Goal: Check status: Check status

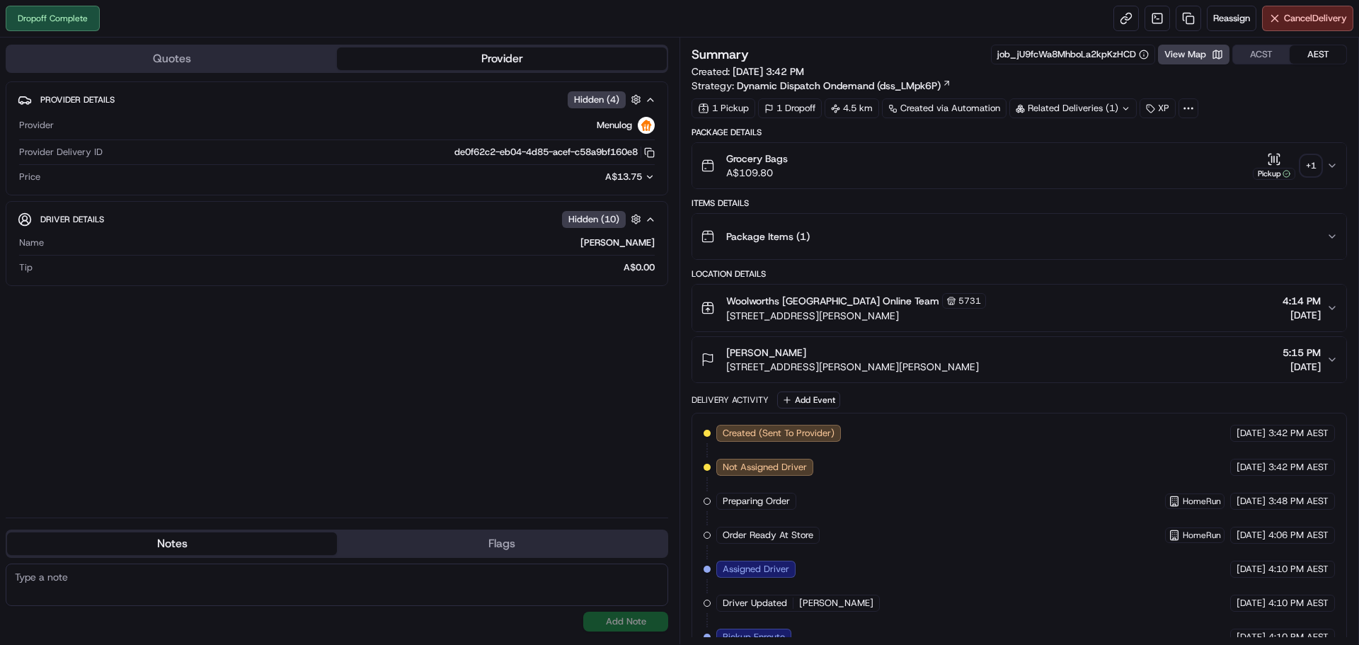
click at [1308, 156] on div "+ 1" at bounding box center [1311, 166] width 20 height 20
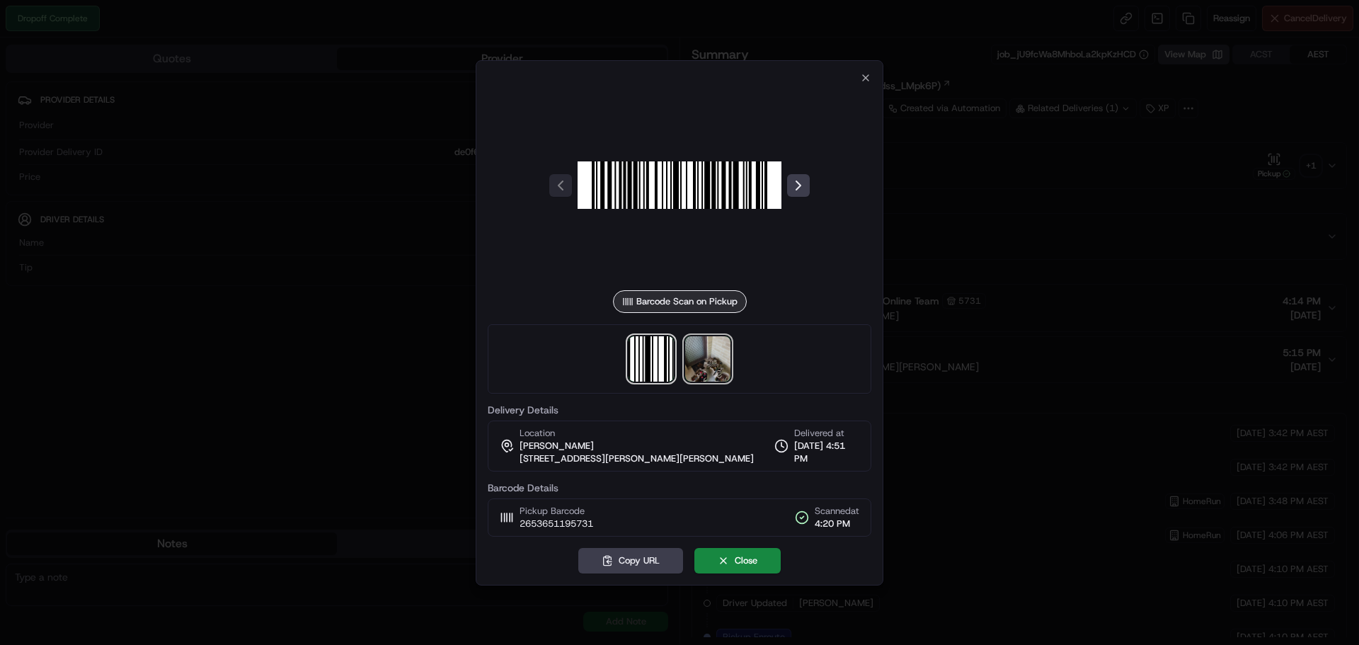
click at [709, 368] on img at bounding box center [707, 358] width 45 height 45
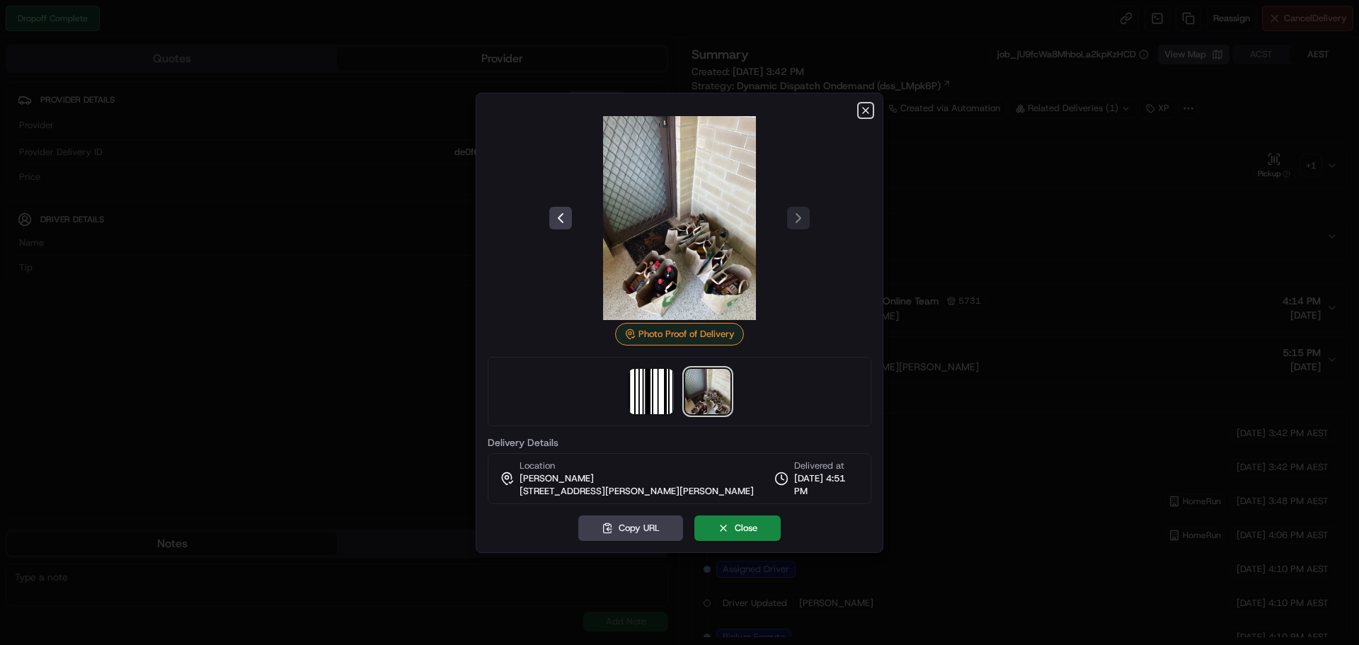
click at [865, 110] on icon "button" at bounding box center [866, 111] width 6 height 6
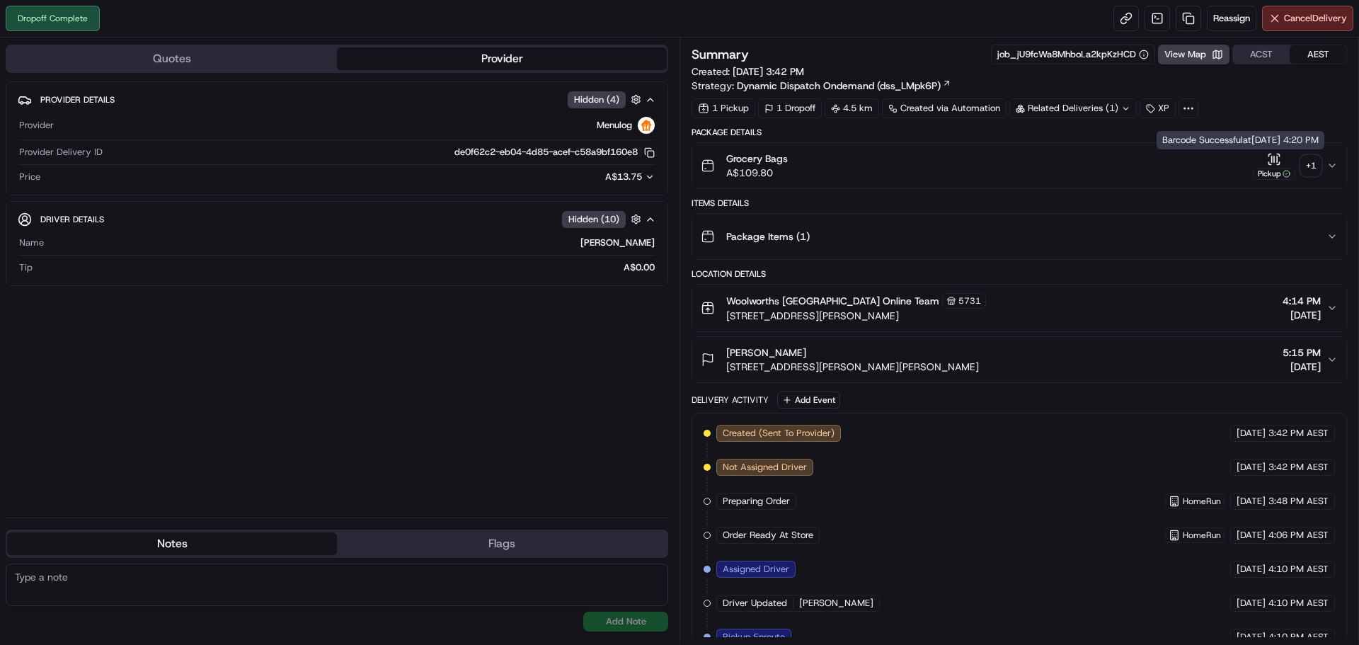
click at [1316, 161] on div "+ 1" at bounding box center [1311, 166] width 20 height 20
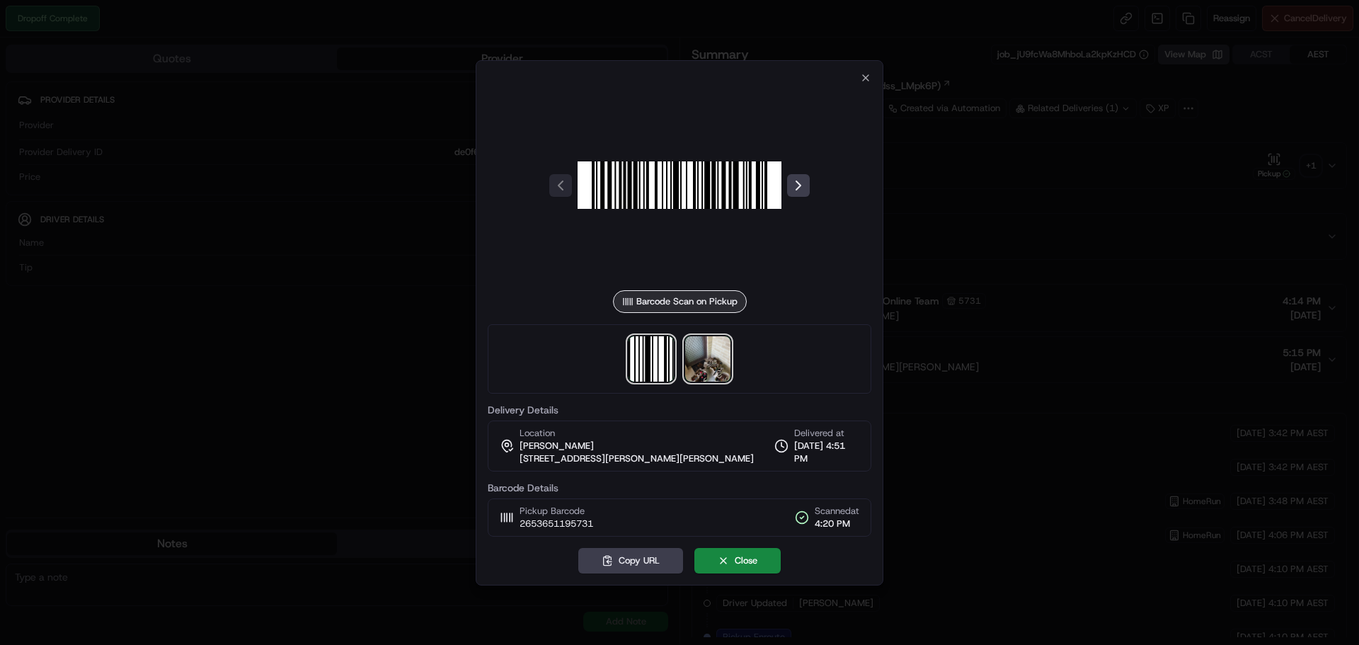
click at [714, 365] on img at bounding box center [707, 358] width 45 height 45
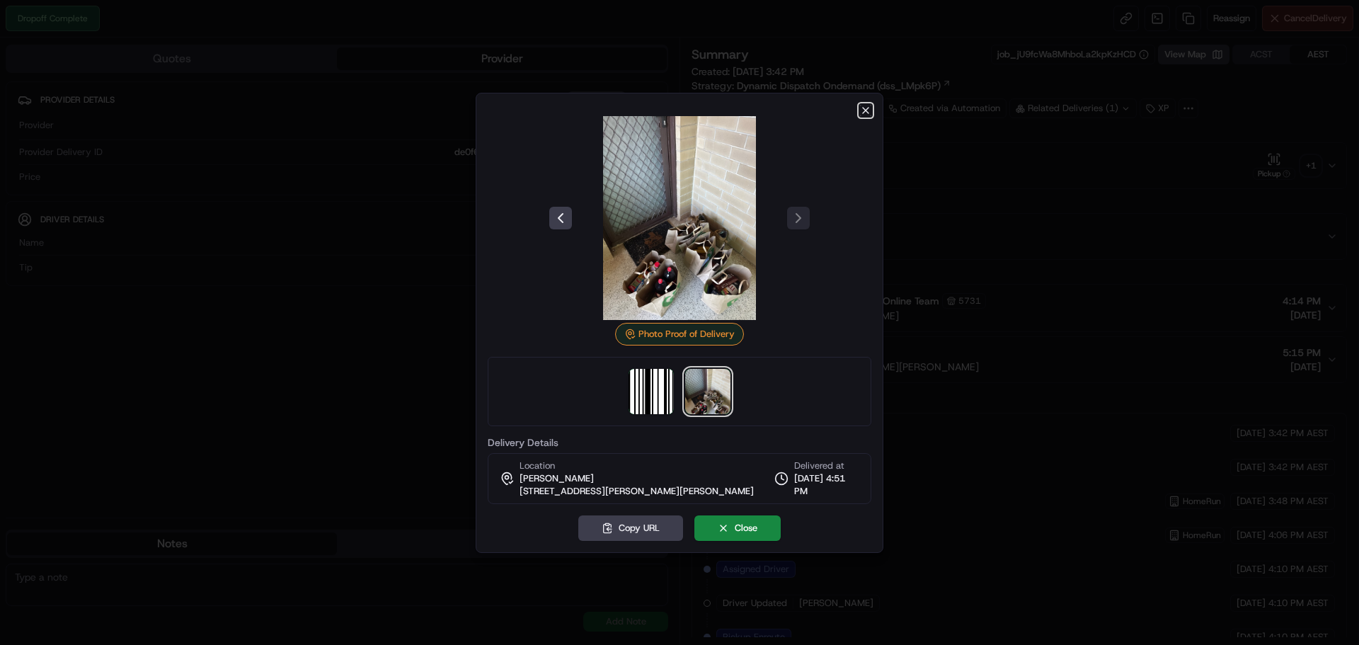
click at [867, 113] on icon "button" at bounding box center [865, 110] width 11 height 11
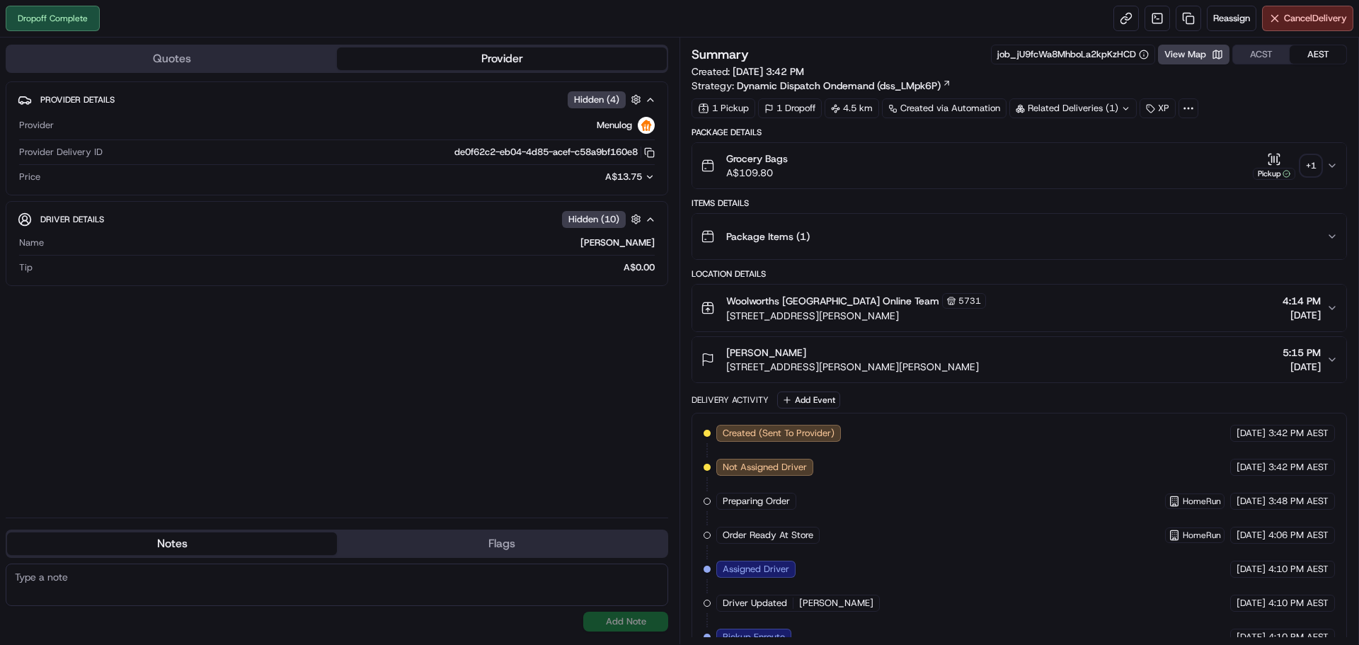
click at [1318, 170] on div "+ 1" at bounding box center [1311, 166] width 20 height 20
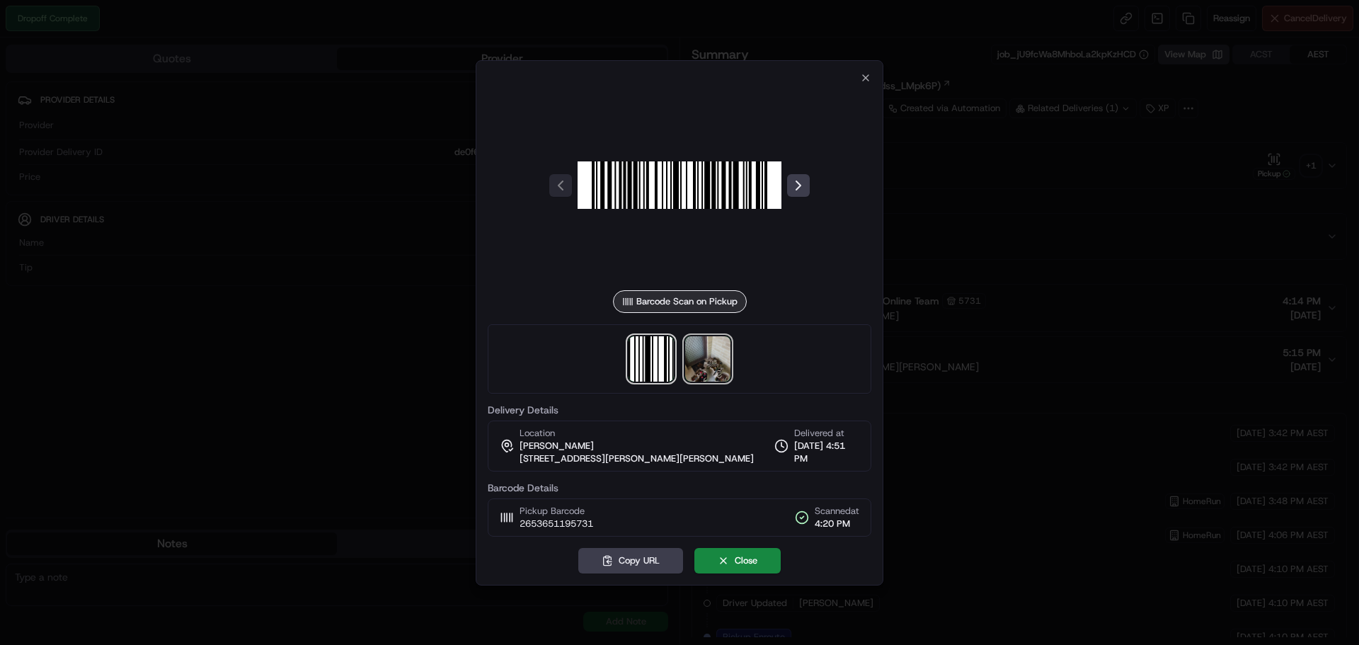
click at [707, 354] on img at bounding box center [707, 358] width 45 height 45
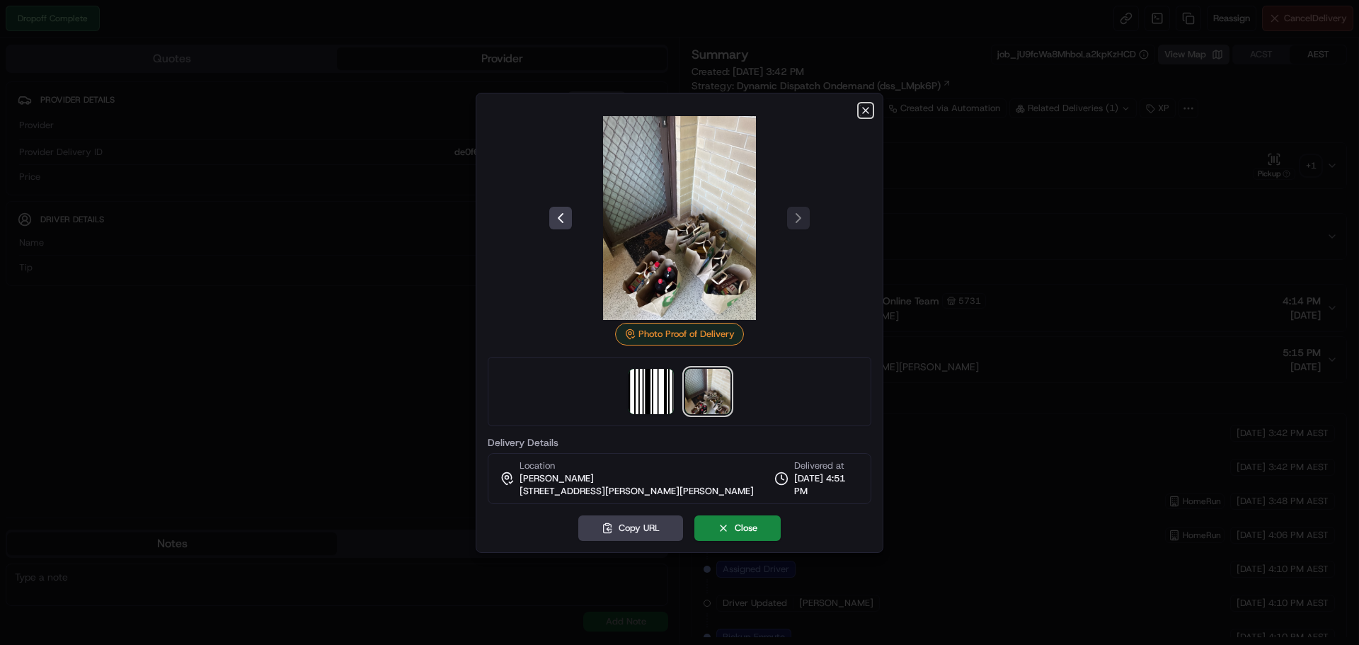
click at [861, 108] on icon "button" at bounding box center [865, 110] width 11 height 11
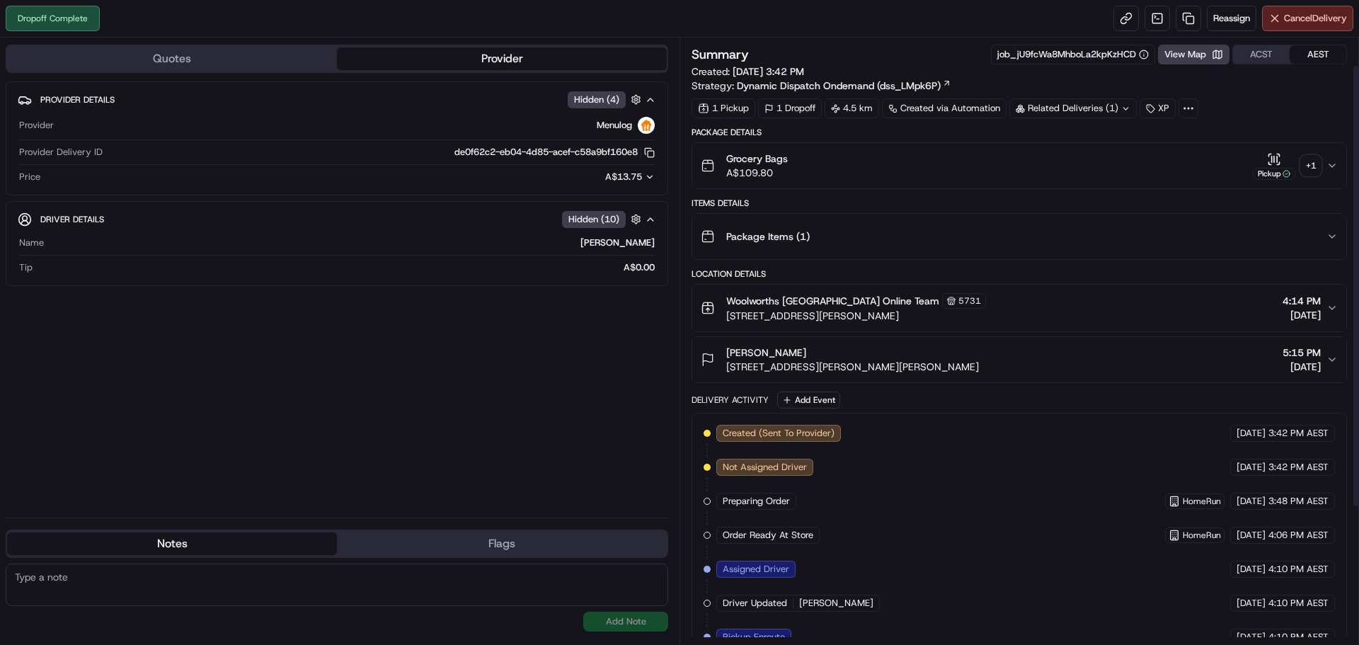
scroll to position [224, 0]
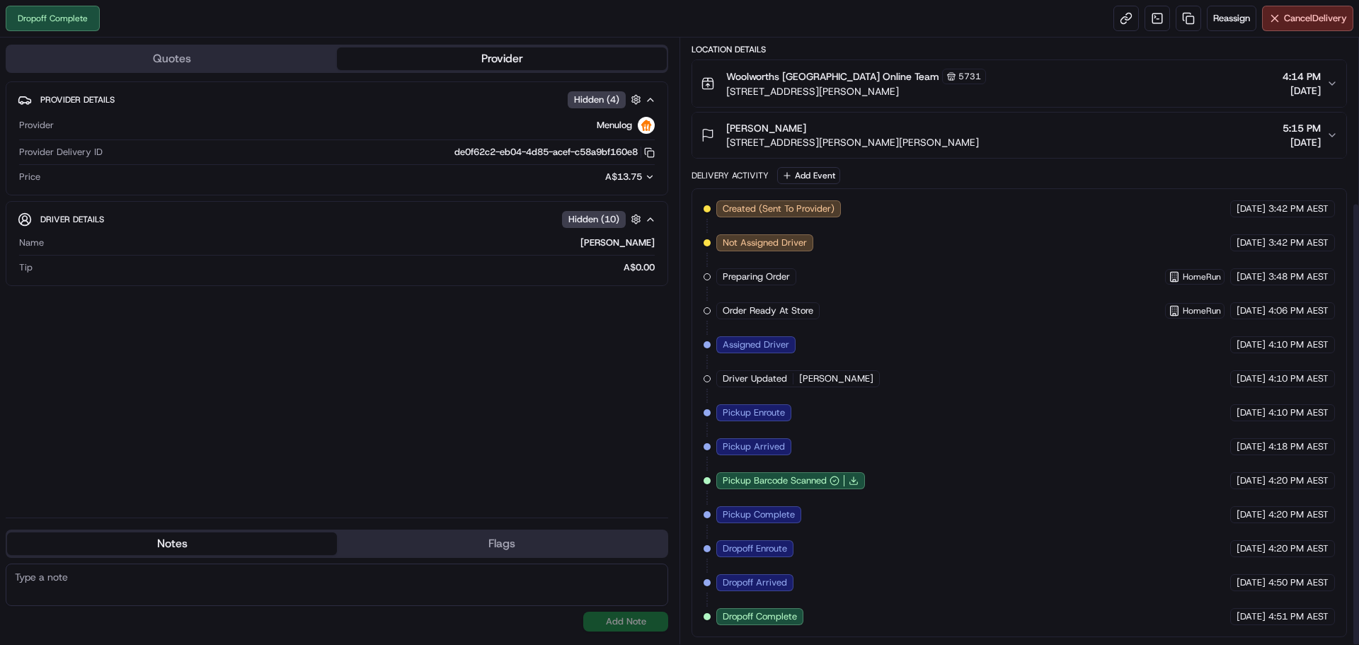
click at [275, 406] on div "Provider Details Hidden ( 4 ) Provider Menulog Provider Delivery ID de0f62c2-eb…" at bounding box center [337, 293] width 662 height 425
click at [511, 557] on div "Notes Flags" at bounding box center [337, 543] width 662 height 28
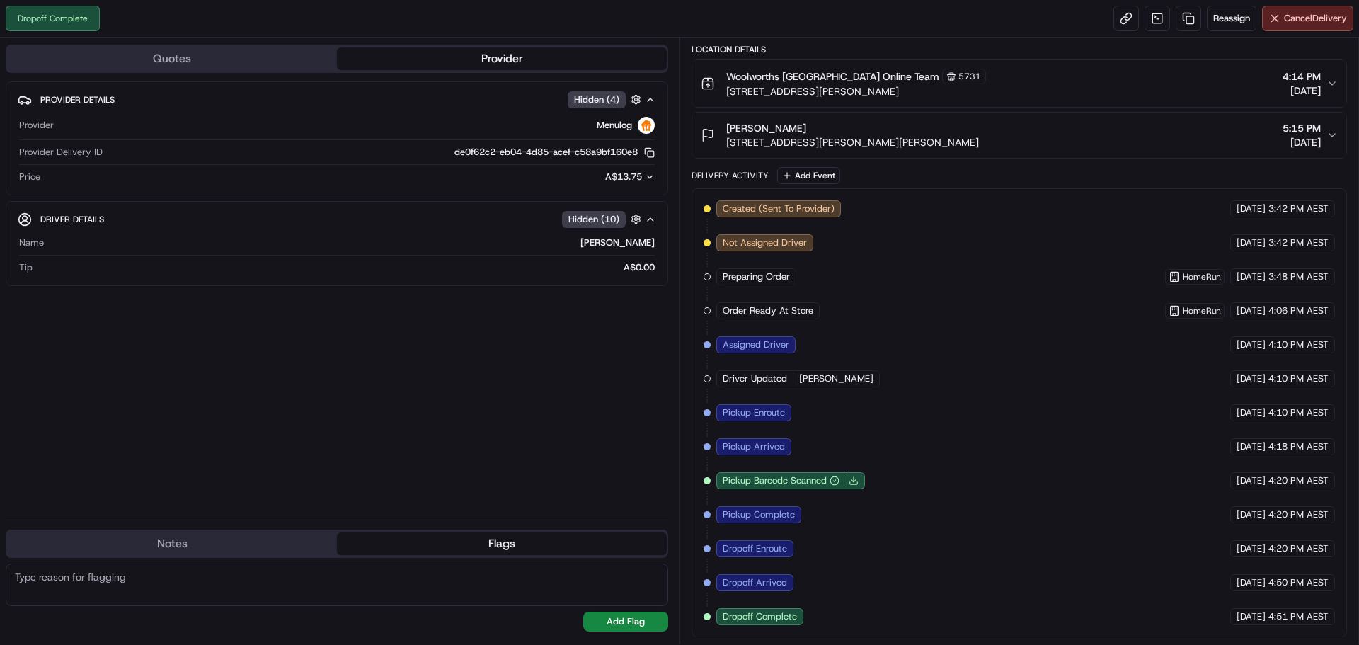
click at [510, 552] on button "Flags" at bounding box center [502, 543] width 330 height 23
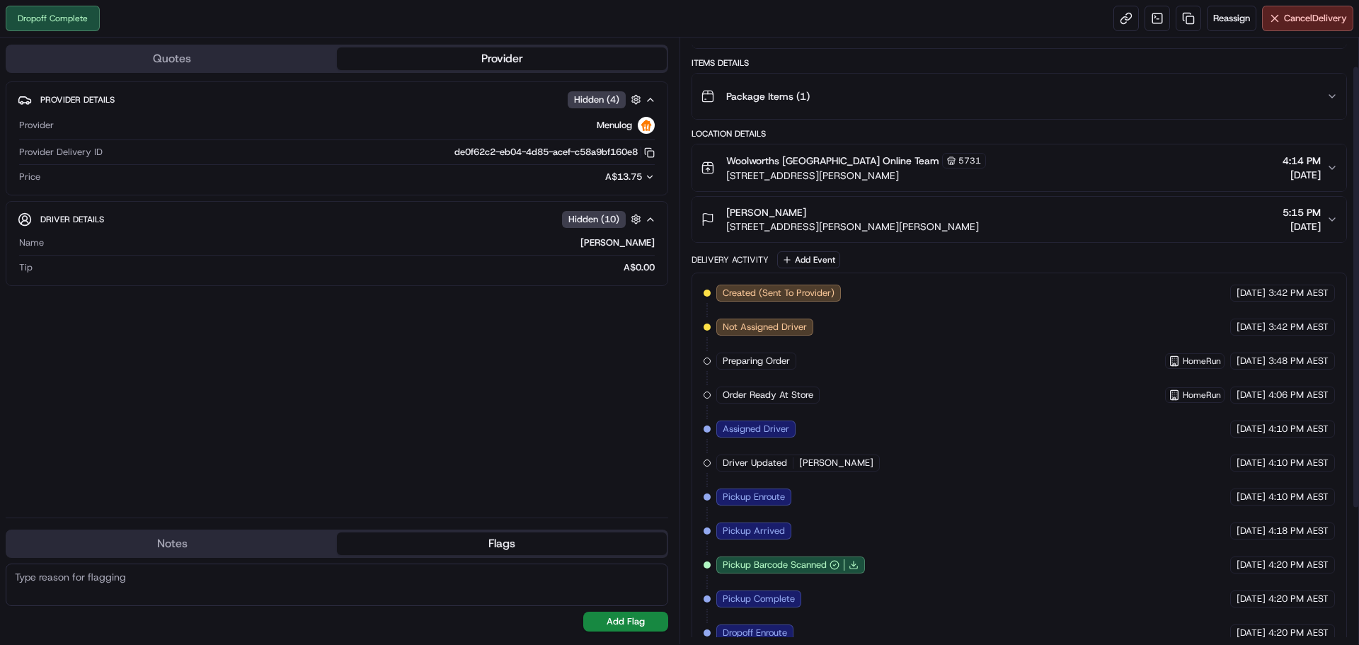
scroll to position [0, 0]
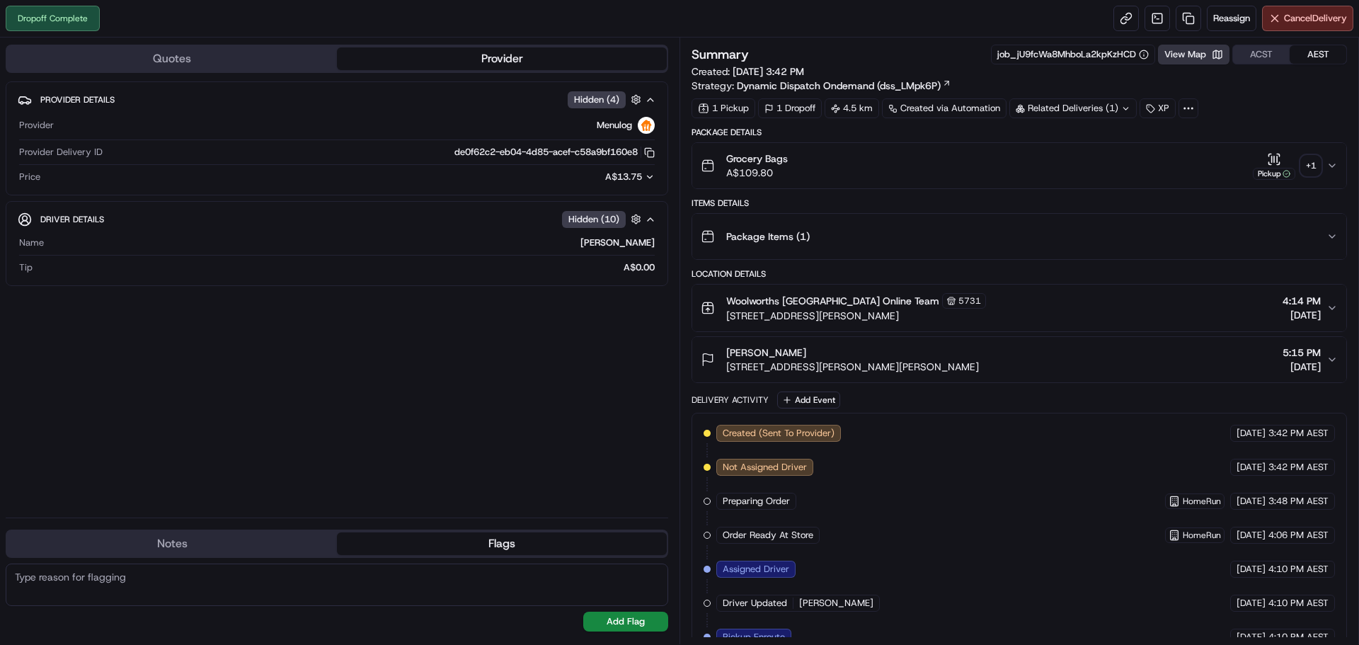
click at [1199, 57] on button "View Map" at bounding box center [1193, 55] width 71 height 20
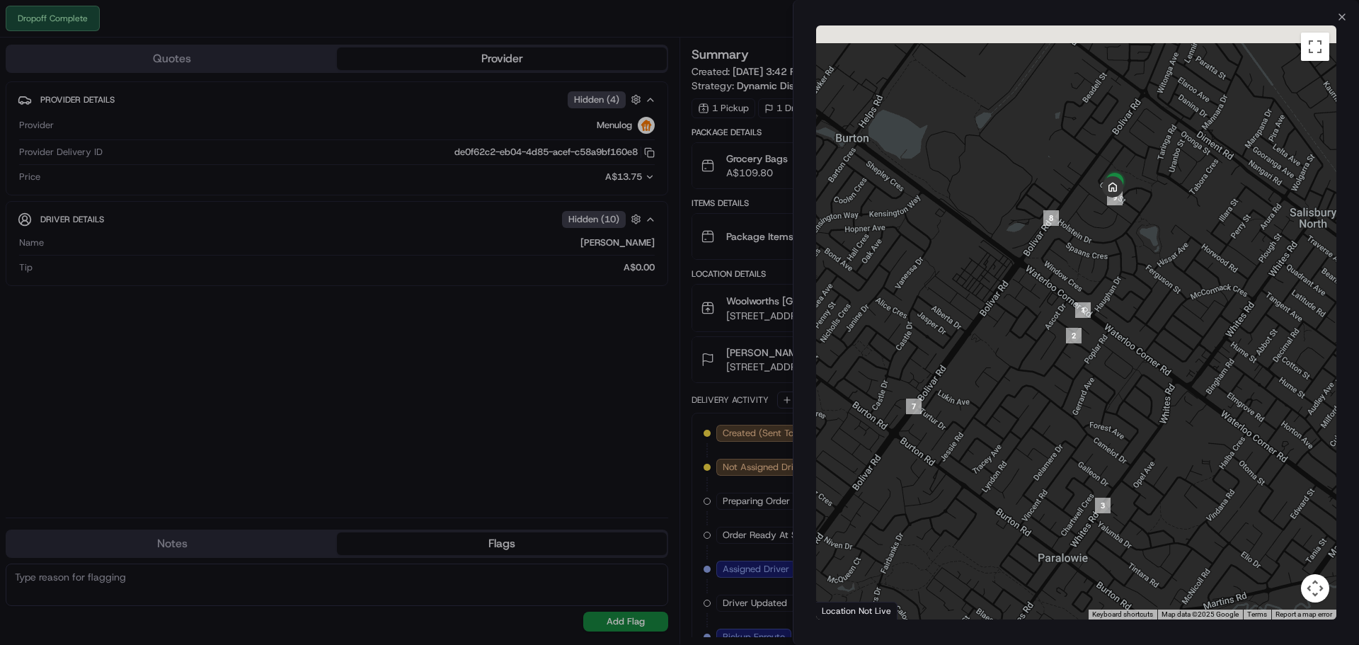
drag, startPoint x: 1149, startPoint y: 277, endPoint x: 1165, endPoint y: 427, distance: 150.9
click at [1165, 427] on div at bounding box center [1076, 322] width 520 height 594
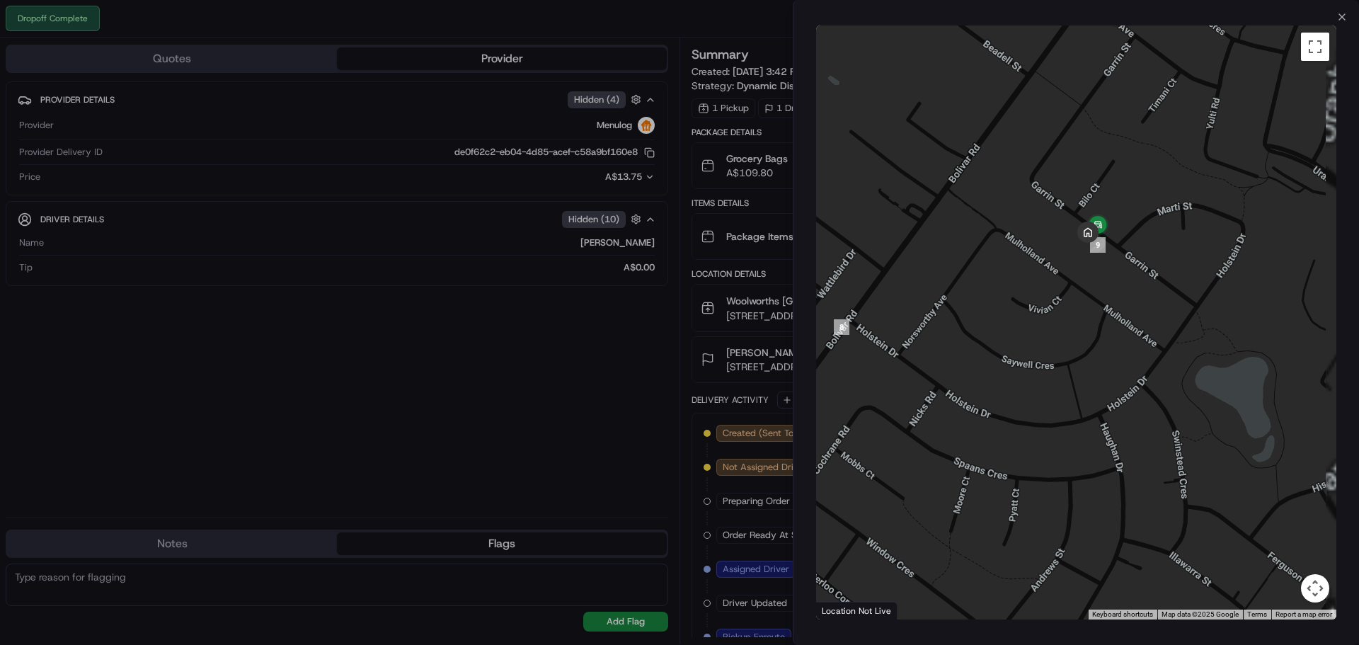
click at [1062, 263] on div at bounding box center [1076, 322] width 520 height 594
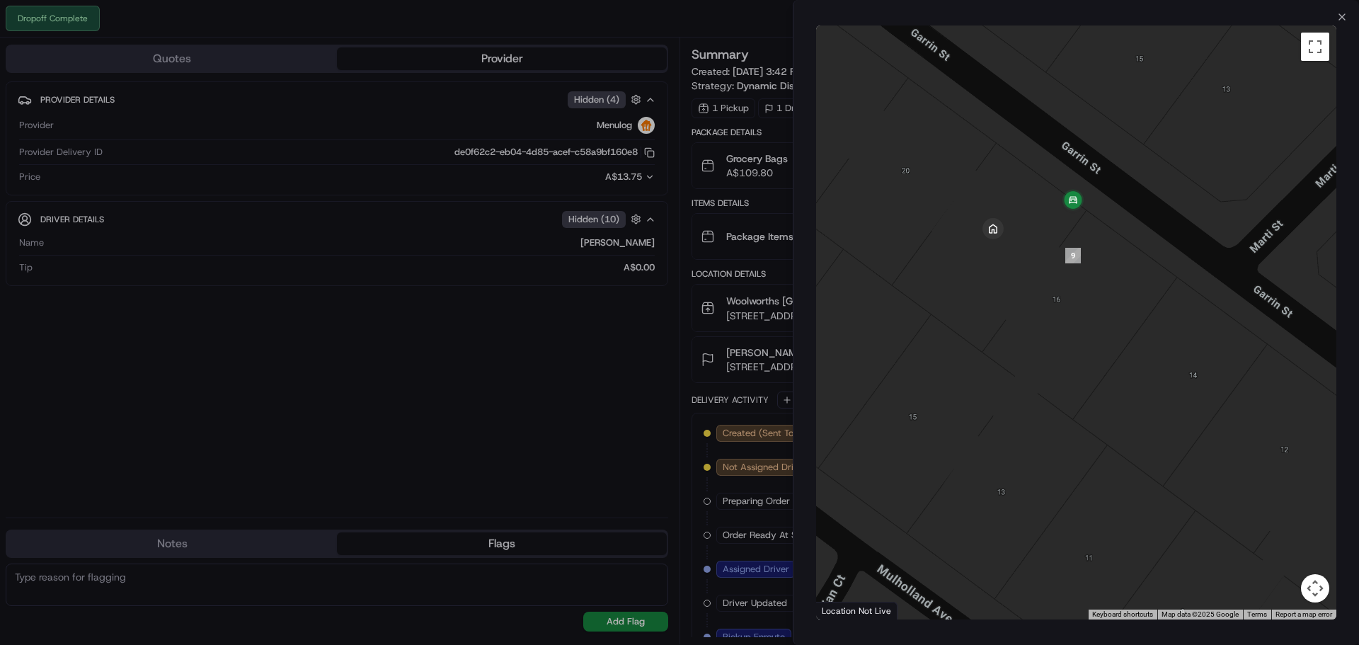
drag, startPoint x: 986, startPoint y: 209, endPoint x: 1003, endPoint y: 283, distance: 75.7
click at [1002, 287] on div at bounding box center [1076, 322] width 520 height 594
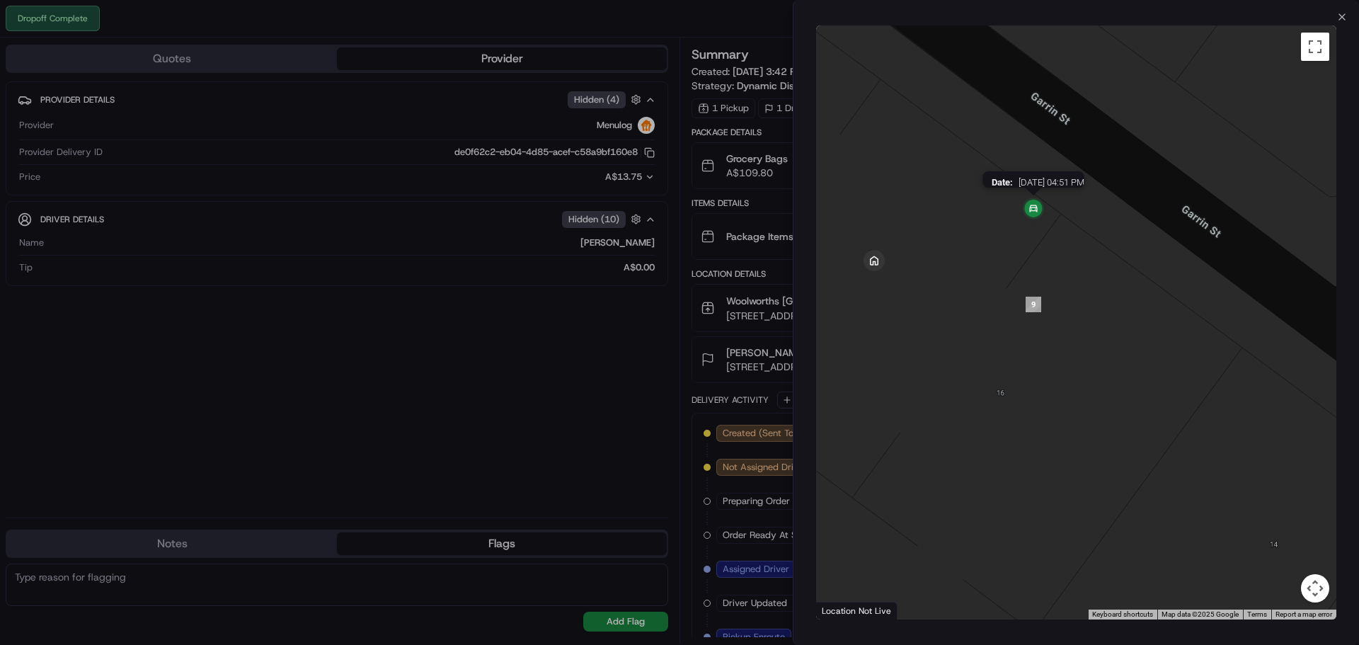
click at [1040, 212] on img at bounding box center [1033, 209] width 28 height 28
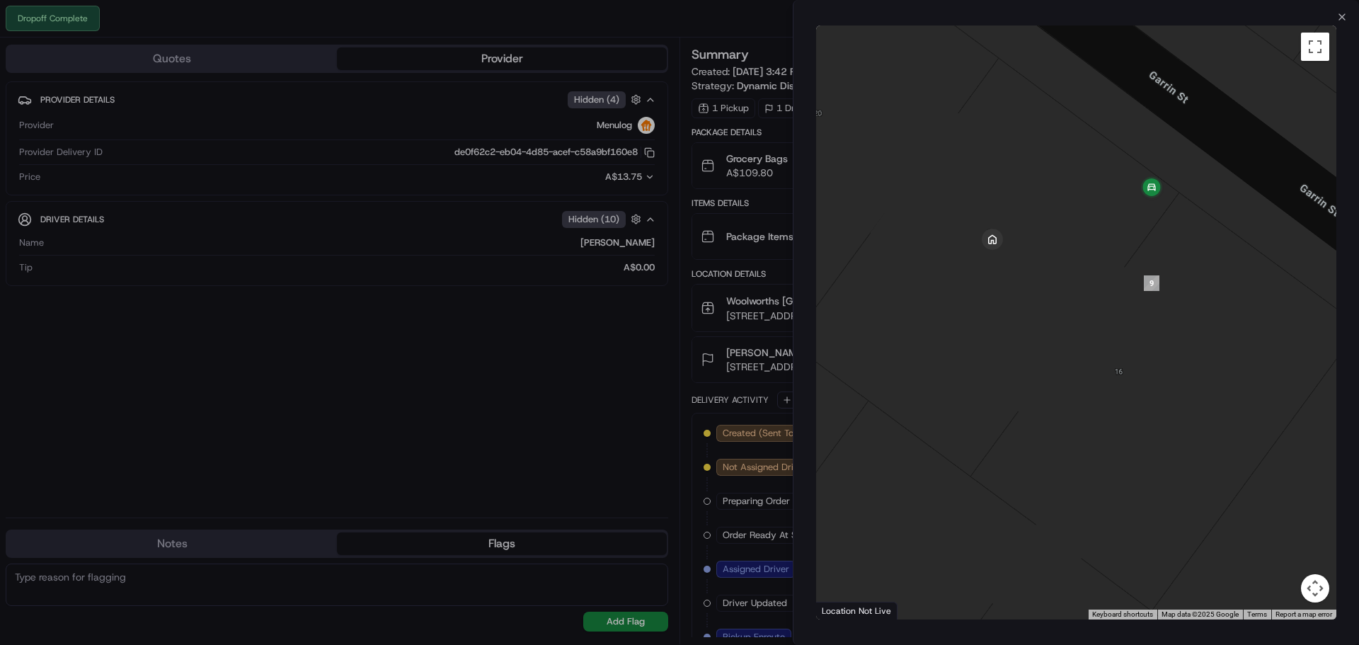
drag, startPoint x: 987, startPoint y: 236, endPoint x: 1124, endPoint y: 212, distance: 139.4
click at [1124, 212] on div "To navigate, press the arrow keys." at bounding box center [1076, 322] width 520 height 594
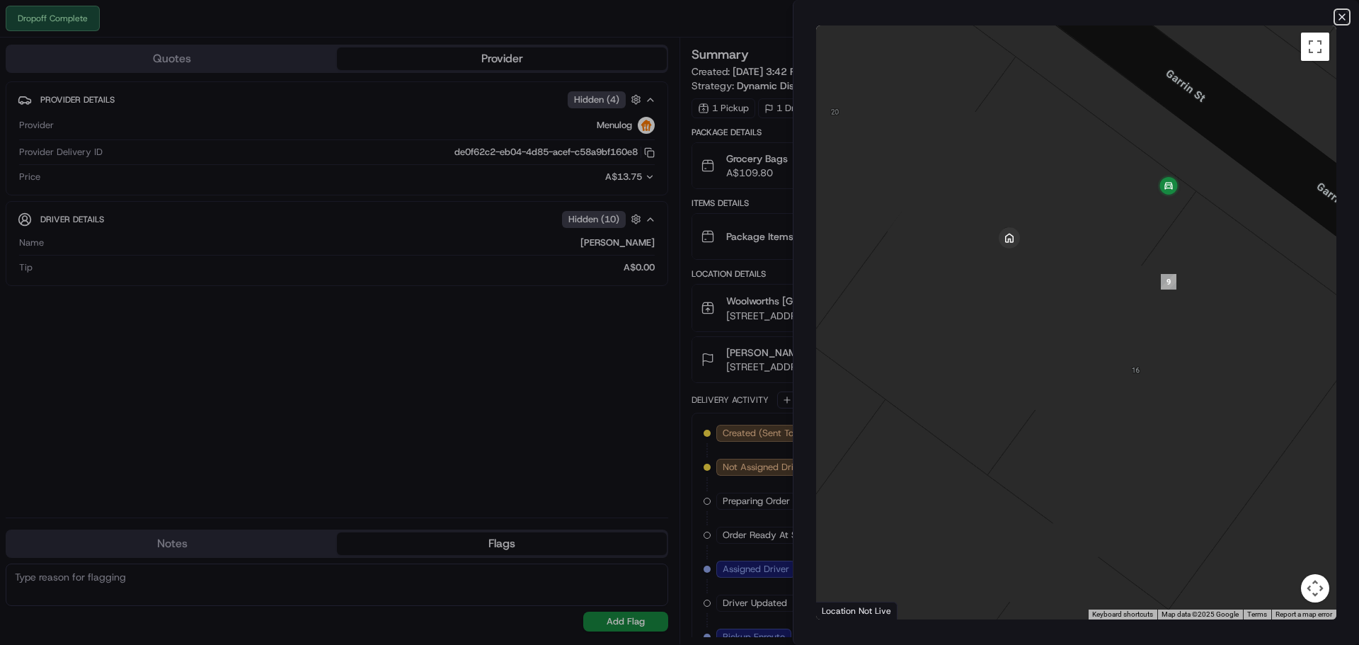
click at [1342, 13] on icon "button" at bounding box center [1341, 16] width 11 height 11
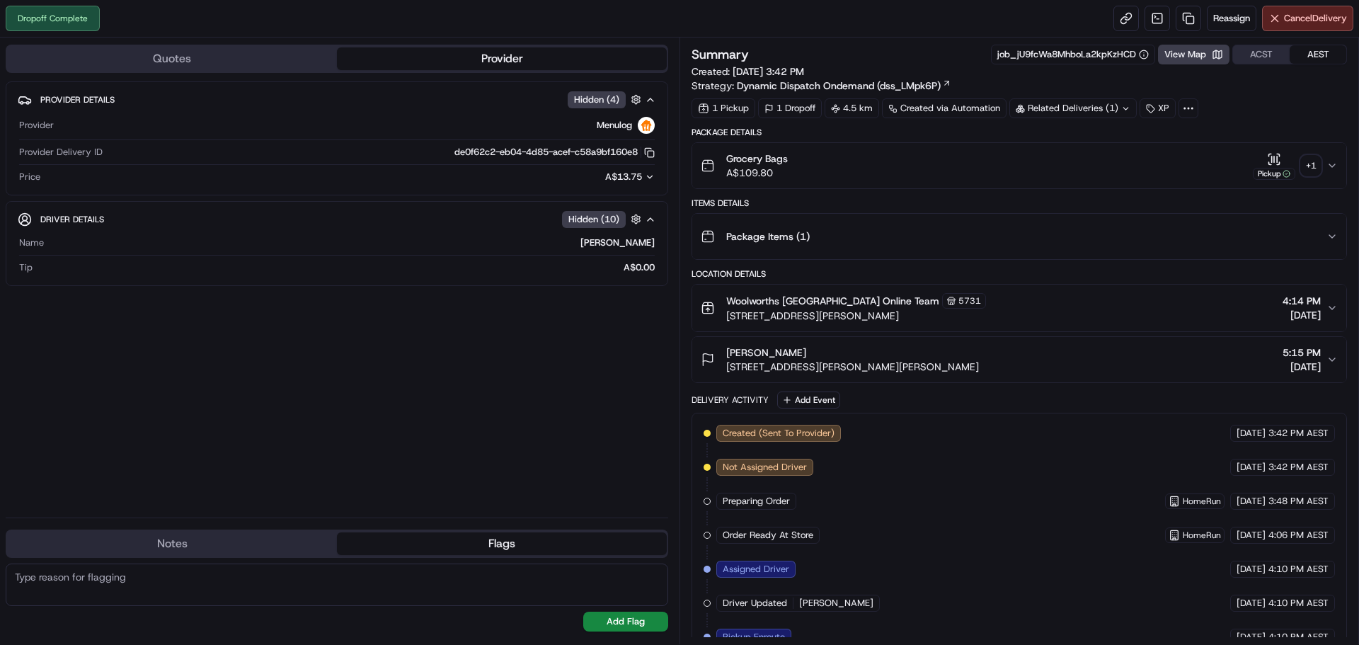
click at [1311, 158] on div "+ 1" at bounding box center [1311, 166] width 20 height 20
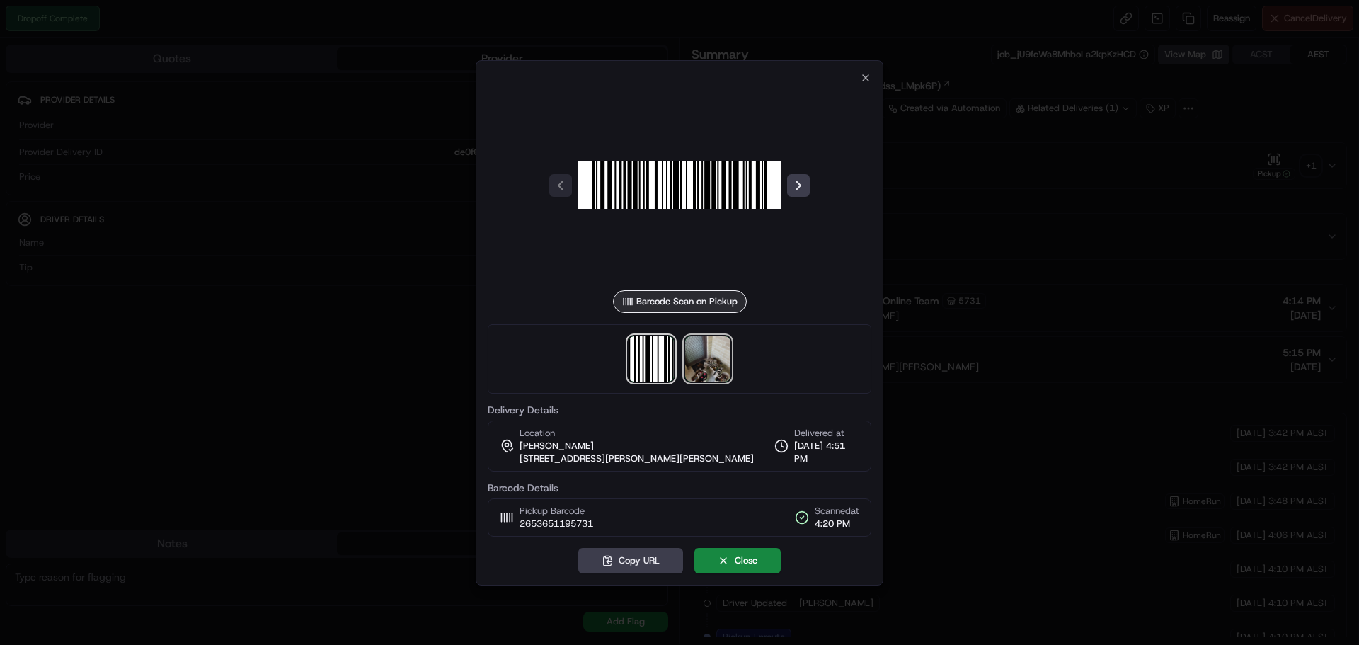
click at [722, 371] on img at bounding box center [707, 358] width 45 height 45
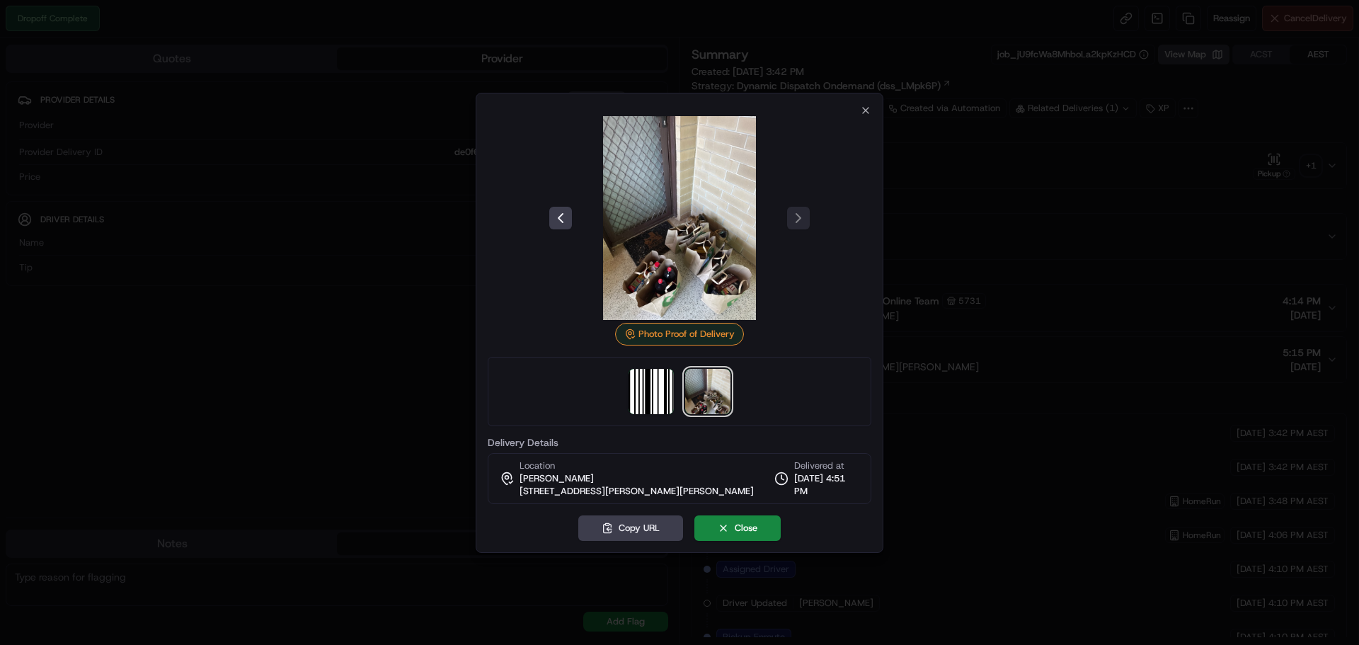
click at [685, 240] on img at bounding box center [679, 218] width 204 height 204
click at [864, 110] on icon "button" at bounding box center [865, 110] width 11 height 11
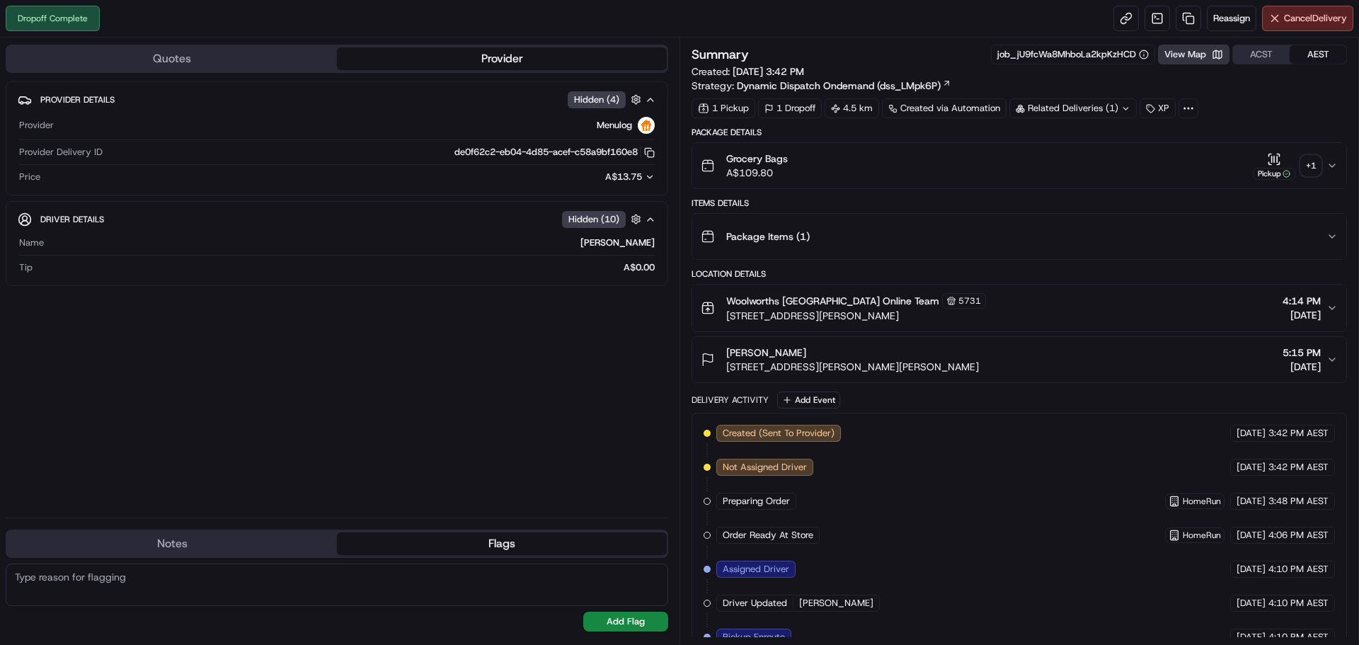
click at [1198, 58] on button "View Map" at bounding box center [1193, 55] width 71 height 20
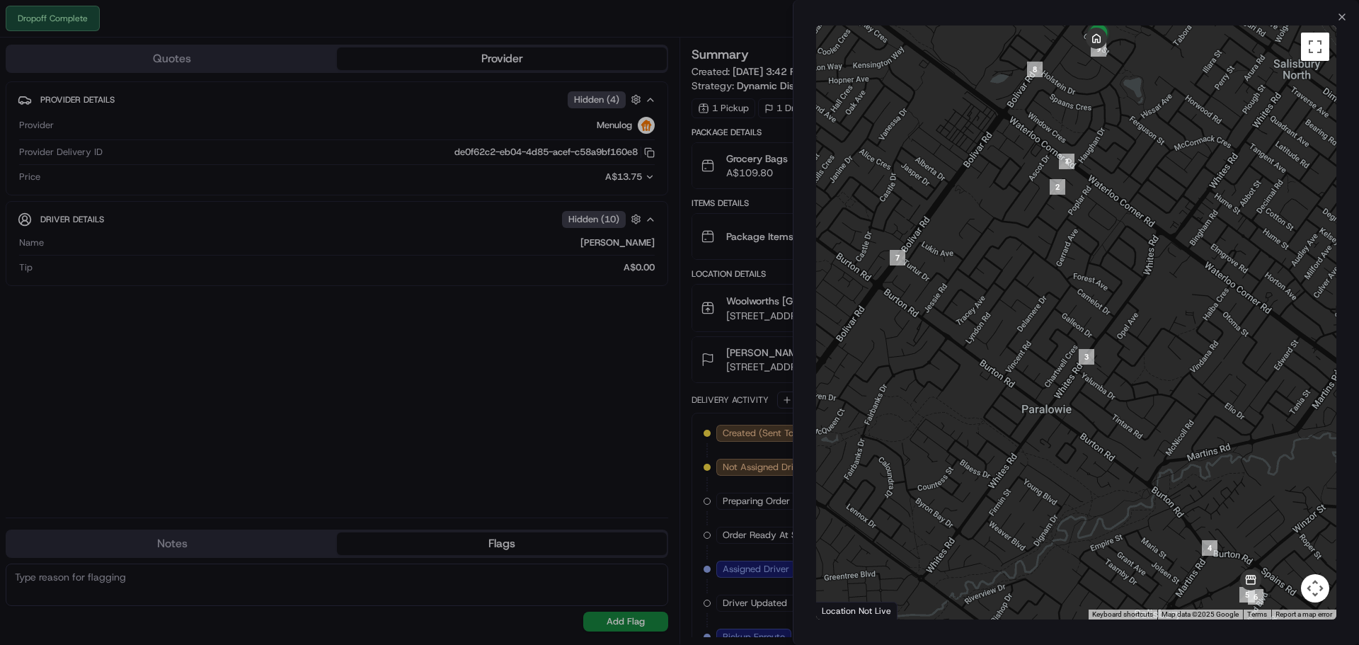
drag, startPoint x: 1102, startPoint y: 111, endPoint x: 1094, endPoint y: 229, distance: 118.4
click at [1094, 229] on div at bounding box center [1076, 322] width 520 height 594
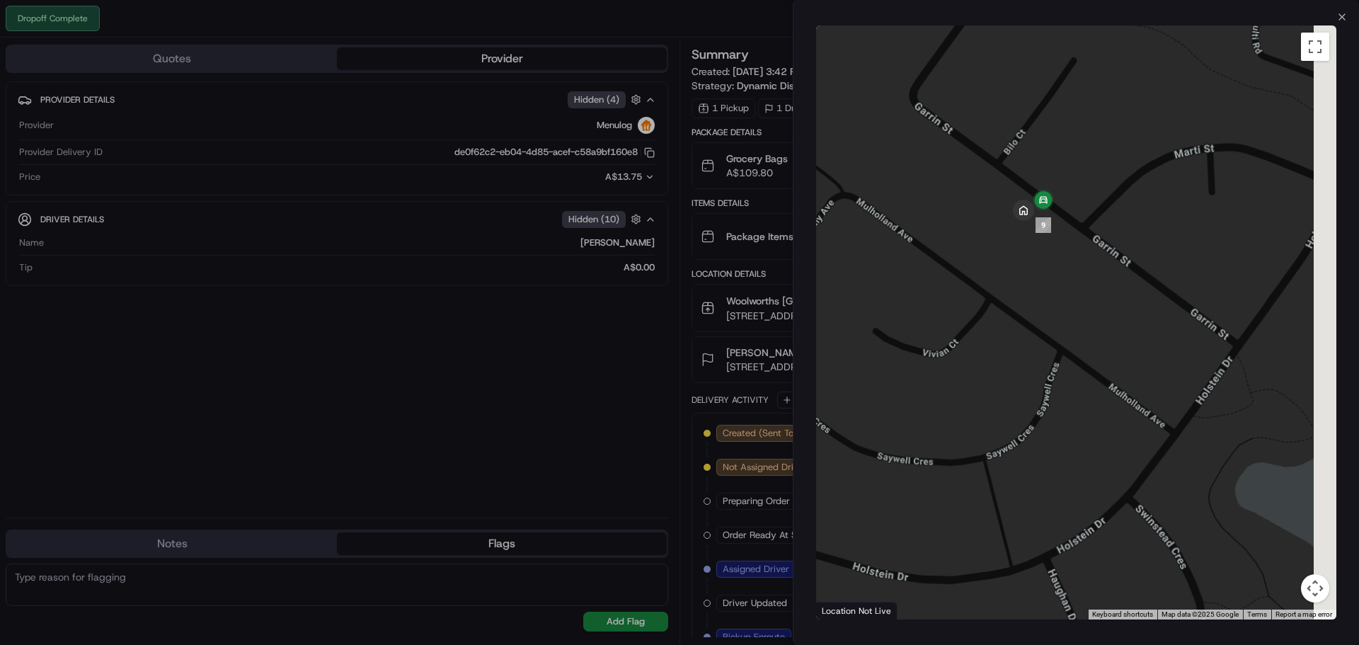
drag, startPoint x: 1073, startPoint y: 241, endPoint x: 1065, endPoint y: 287, distance: 46.7
click at [1046, 321] on div at bounding box center [1076, 322] width 520 height 594
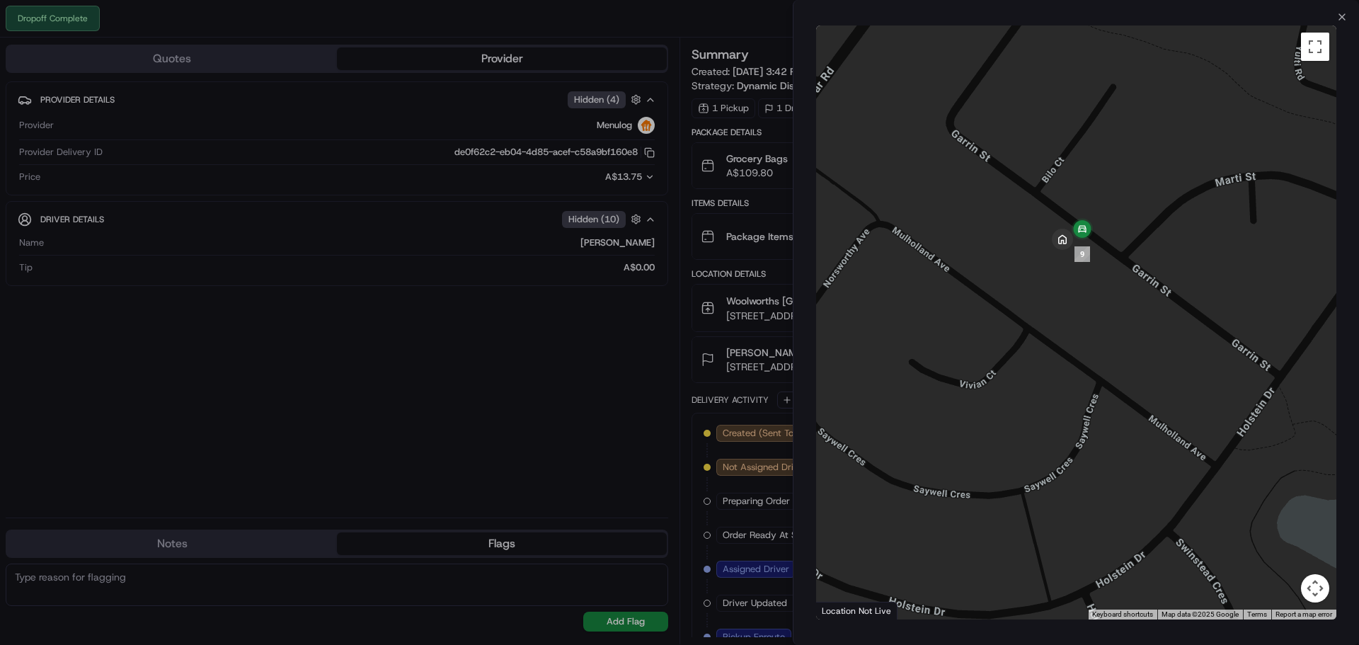
drag, startPoint x: 1051, startPoint y: 282, endPoint x: 1129, endPoint y: 352, distance: 104.7
click at [1132, 359] on div at bounding box center [1076, 322] width 520 height 594
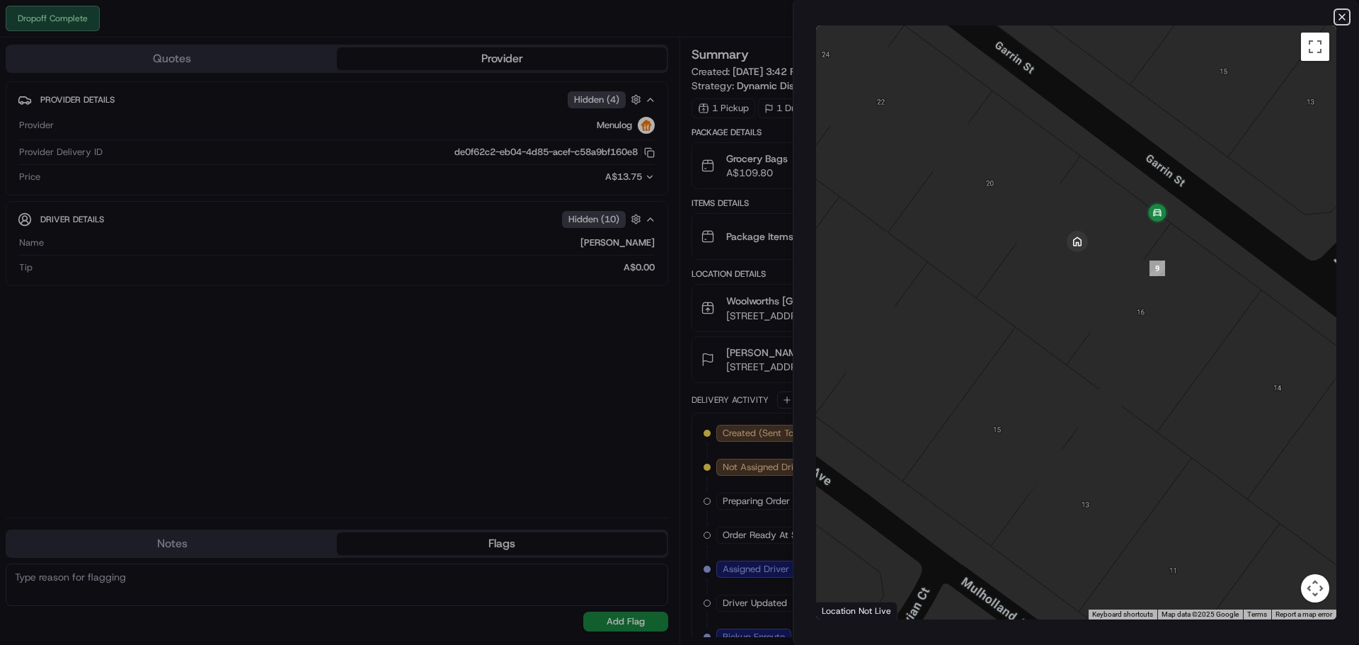
click at [1343, 17] on icon "button" at bounding box center [1341, 16] width 11 height 11
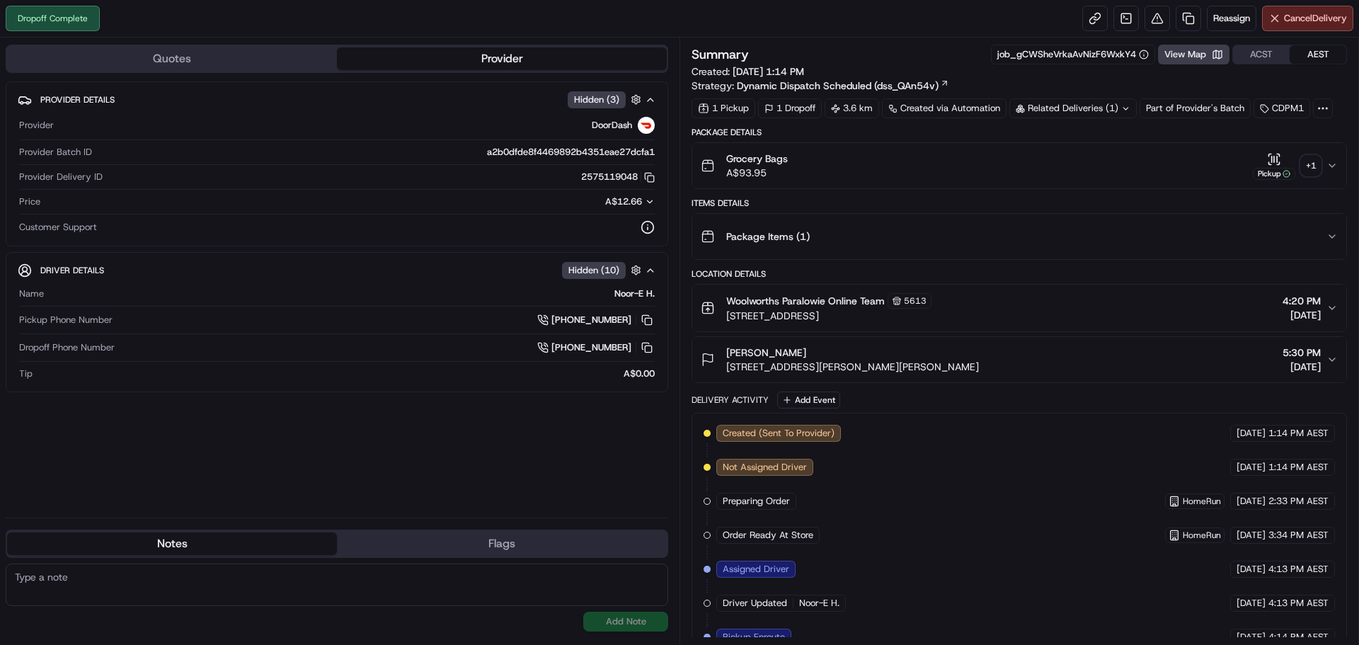
click at [1320, 162] on div "Grocery Bags A$93.95 Pickup + 1" at bounding box center [1014, 165] width 626 height 28
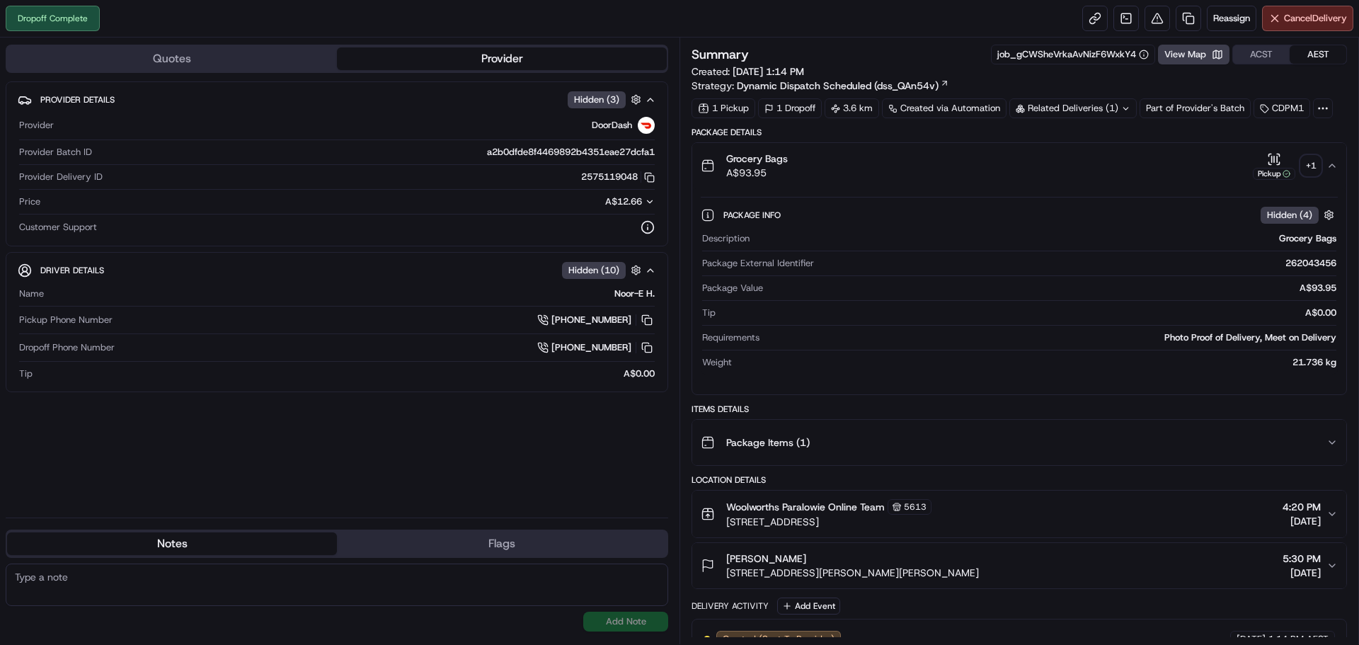
click at [1303, 165] on div "+ 1" at bounding box center [1311, 166] width 20 height 20
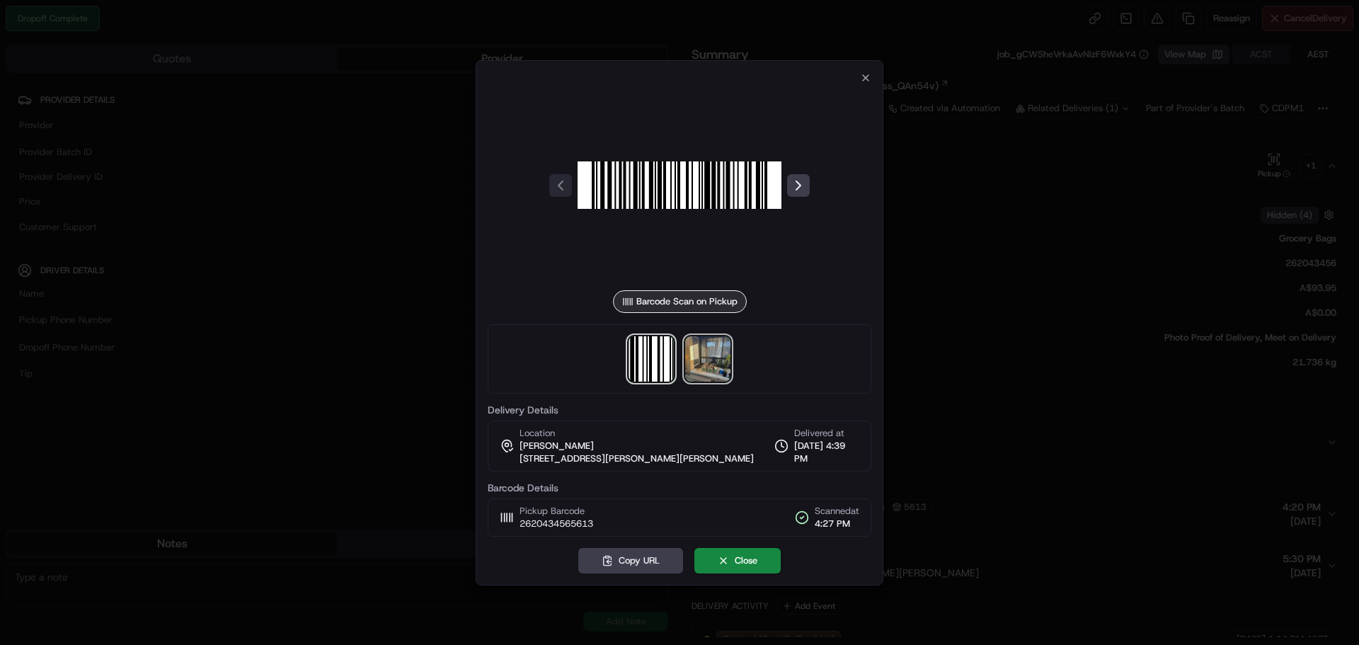
click at [717, 356] on img at bounding box center [707, 358] width 45 height 45
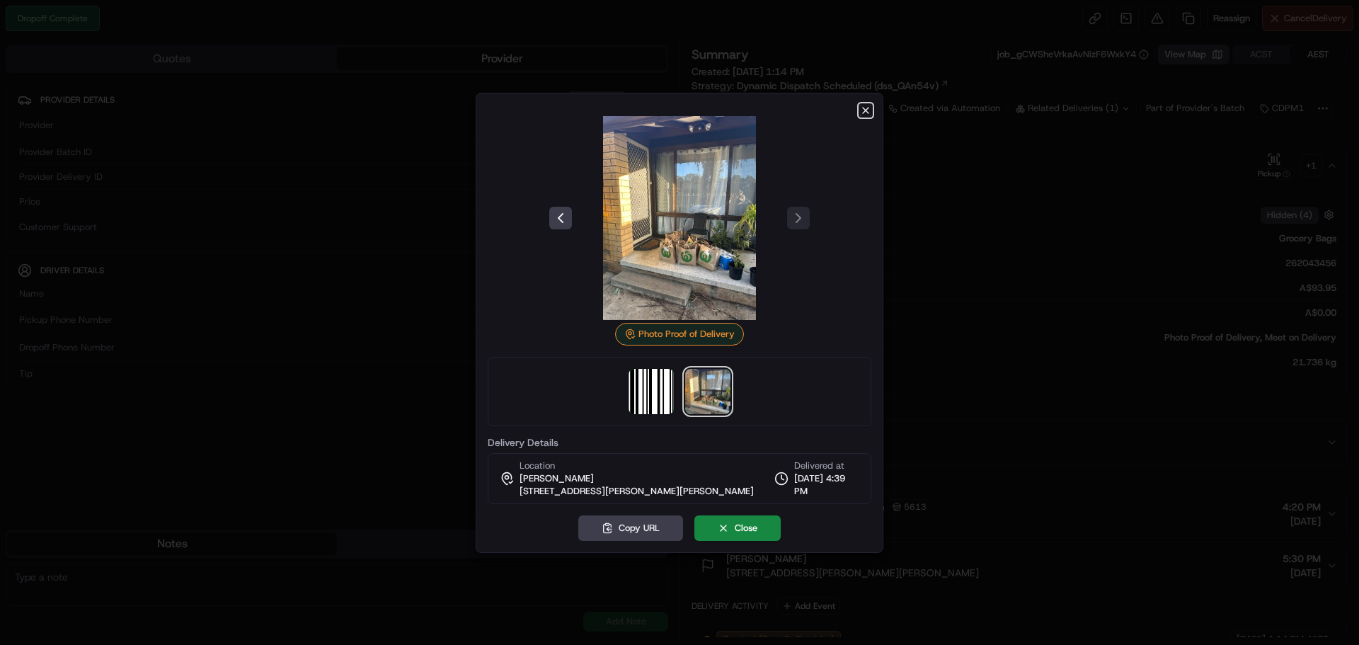
click at [864, 109] on icon "button" at bounding box center [866, 111] width 6 height 6
